Goal: Task Accomplishment & Management: Manage account settings

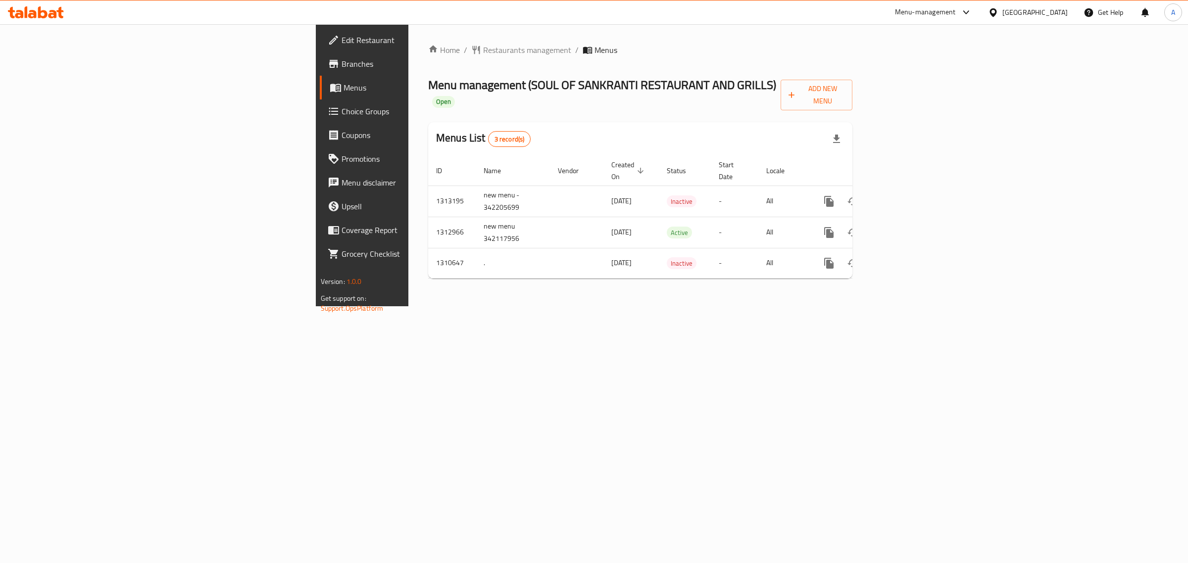
click at [582, 306] on div "Home / Restaurants management / Menus Menu management ( SOUL OF SANKRANTI RESTA…" at bounding box center [640, 165] width 464 height 282
drag, startPoint x: 545, startPoint y: 380, endPoint x: 782, endPoint y: 63, distance: 396.0
click at [543, 306] on div "Home / Restaurants management / Menus Menu management ( SOUL OF SANKRANTI RESTA…" at bounding box center [640, 165] width 464 height 282
click at [906, 196] on icon "enhanced table" at bounding box center [901, 202] width 12 height 12
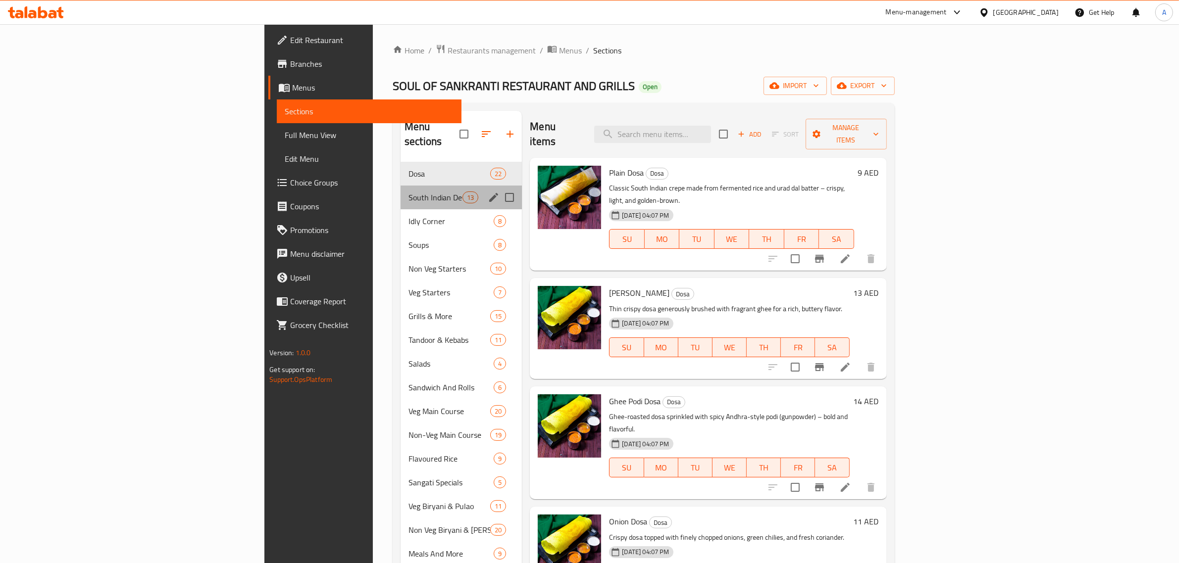
click at [400, 191] on div "South Indian Delights 13" at bounding box center [460, 198] width 121 height 24
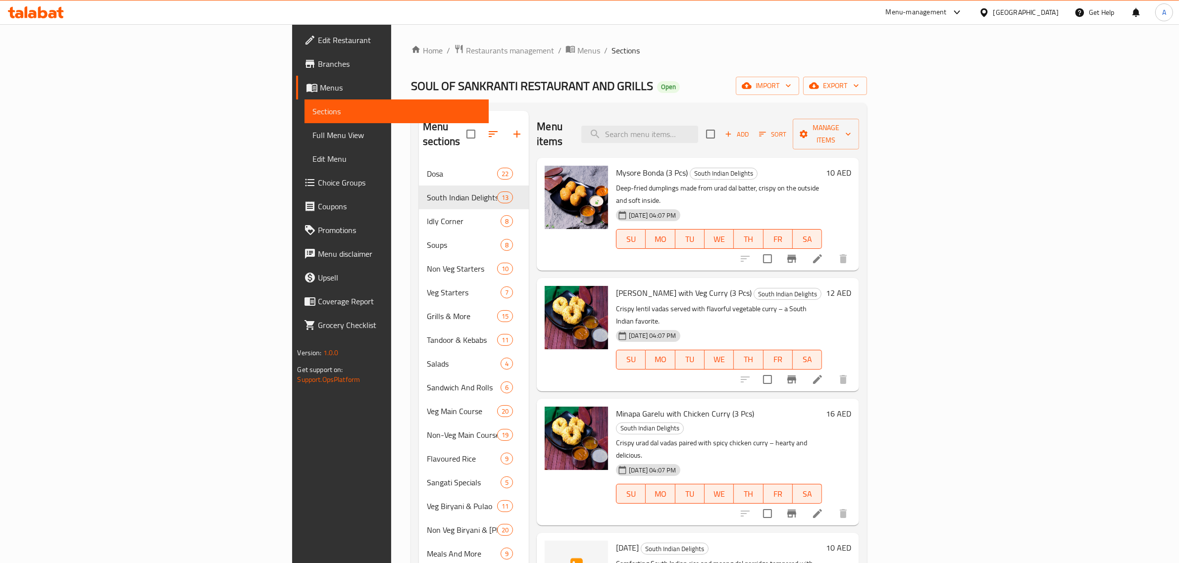
click at [312, 129] on span "Full Menu View" at bounding box center [396, 135] width 169 height 12
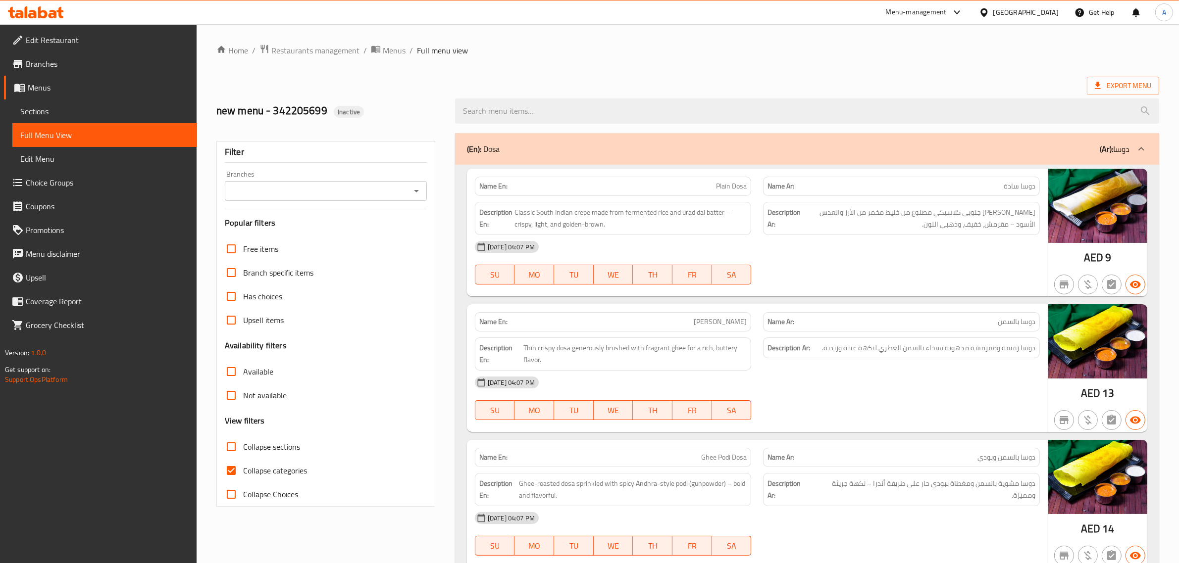
click at [419, 194] on icon "Open" at bounding box center [416, 191] width 12 height 12
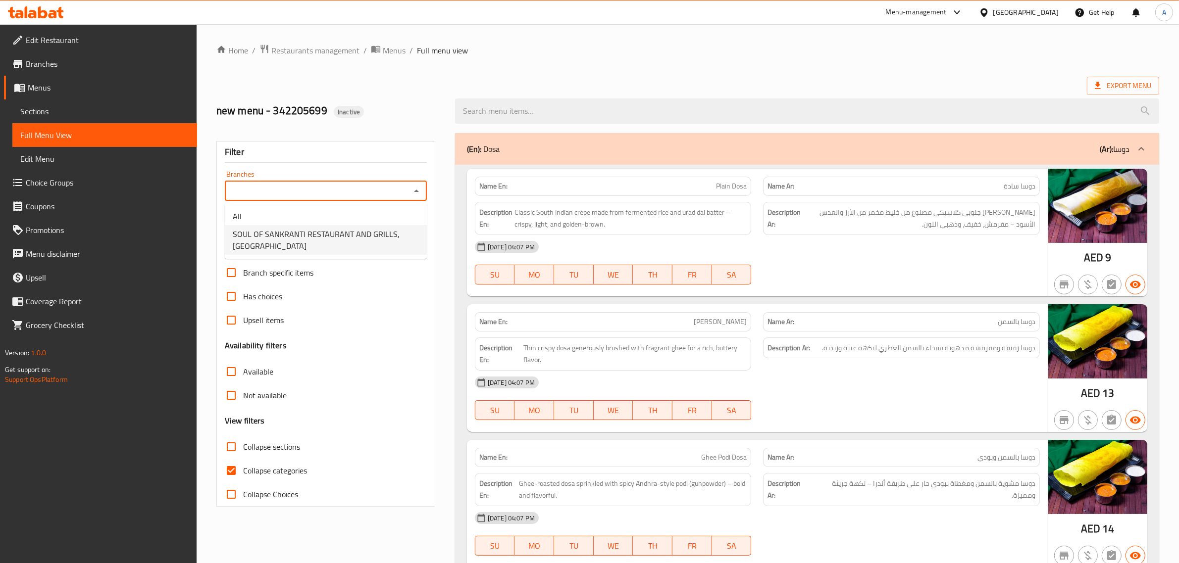
click at [404, 238] on span "SOUL OF SANKRANTI RESTAURANT AND GRILLS, [GEOGRAPHIC_DATA]" at bounding box center [326, 240] width 186 height 24
type input "SOUL OF SANKRANTI RESTAURANT AND GRILLS, [GEOGRAPHIC_DATA]"
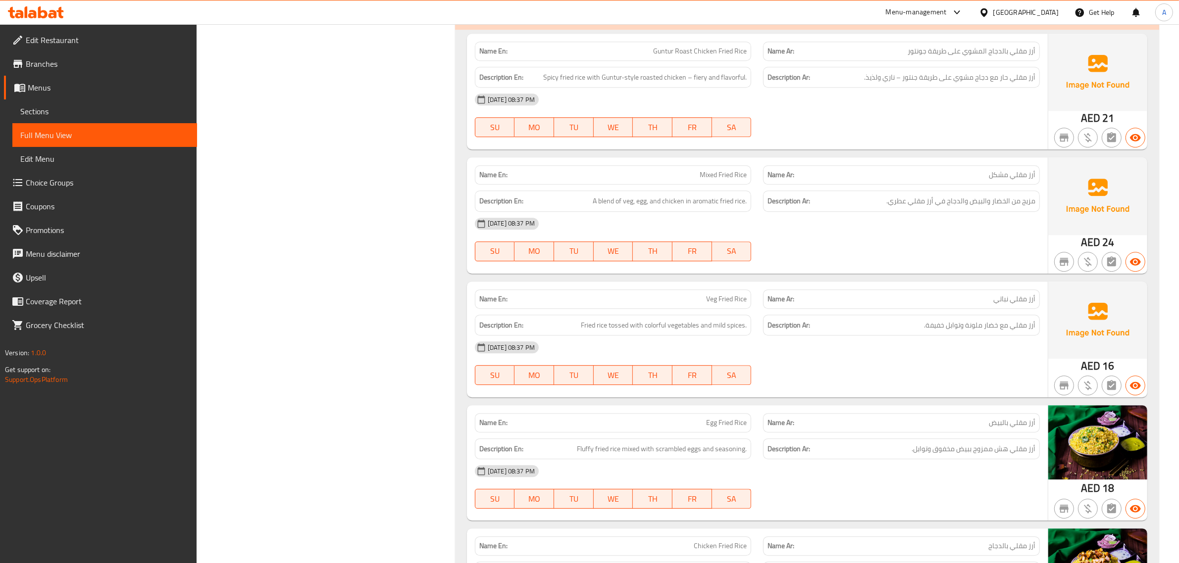
scroll to position [27126, 0]
click at [58, 48] on link "Edit Restaurant" at bounding box center [100, 40] width 193 height 24
